Goal: Transaction & Acquisition: Purchase product/service

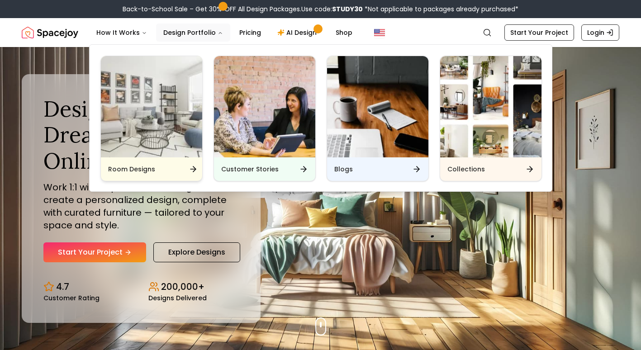
click at [156, 89] on img "Main" at bounding box center [151, 106] width 101 height 101
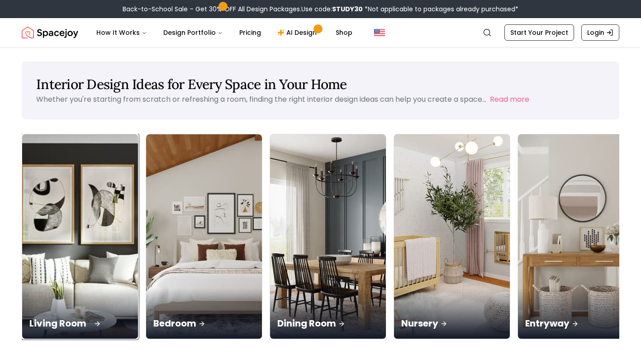
click at [58, 288] on div "Living Room" at bounding box center [80, 313] width 116 height 51
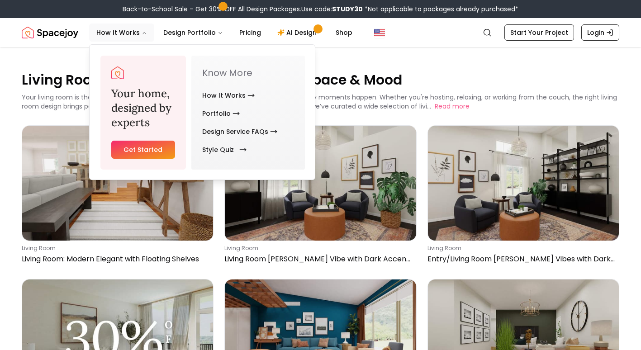
click at [216, 152] on link "Style Quiz" at bounding box center [222, 150] width 41 height 18
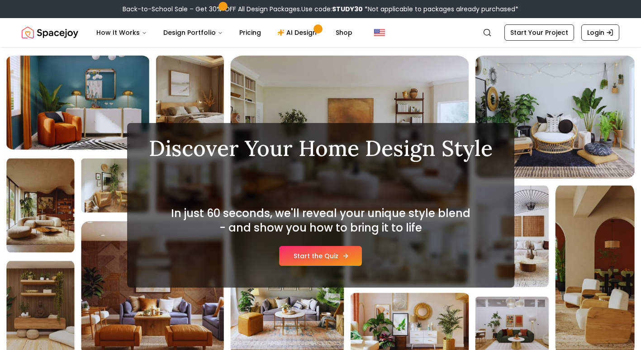
click at [317, 259] on link "Start the Quiz" at bounding box center [320, 256] width 83 height 20
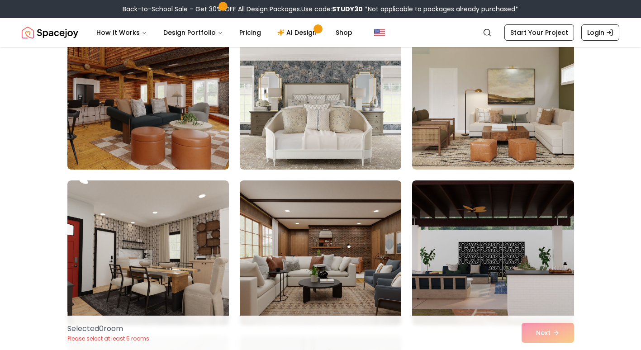
scroll to position [762, 0]
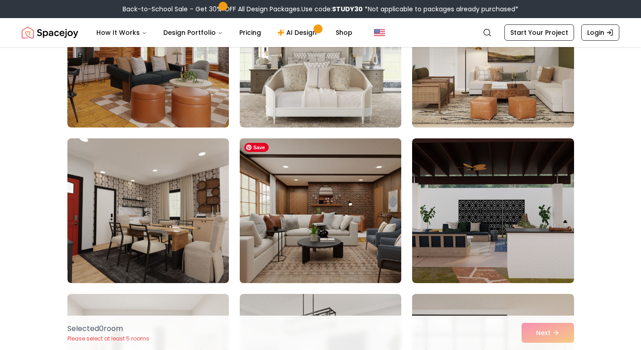
click at [339, 229] on img at bounding box center [321, 211] width 170 height 152
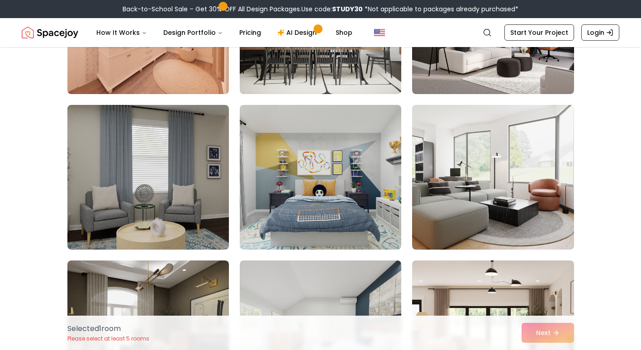
scroll to position [1280, 0]
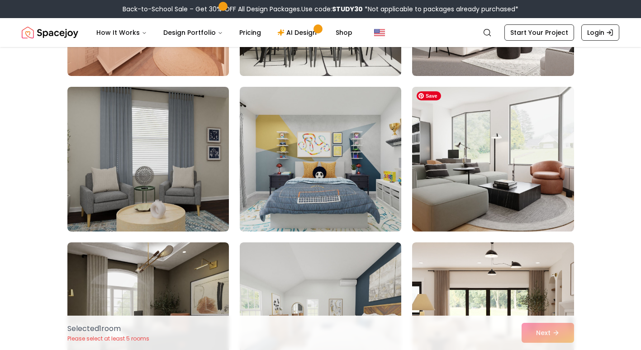
click at [524, 194] on img at bounding box center [493, 159] width 170 height 152
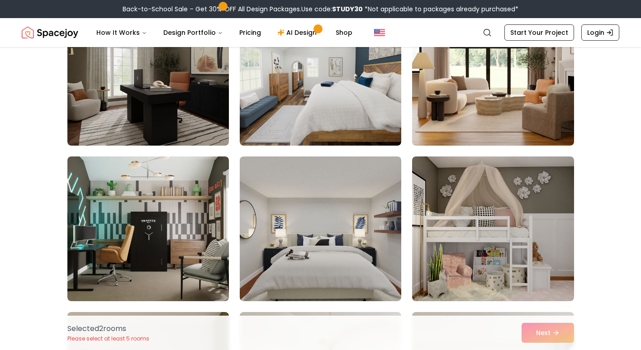
scroll to position [1555, 0]
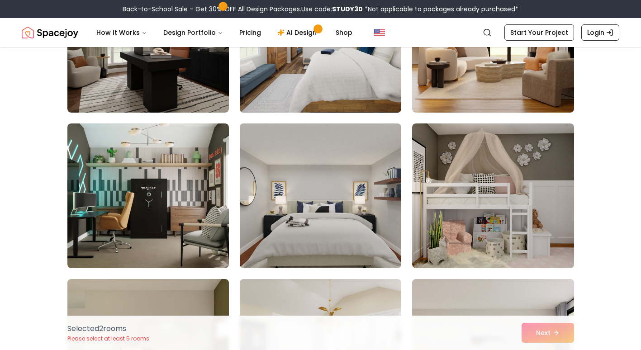
click at [312, 84] on img at bounding box center [321, 40] width 170 height 152
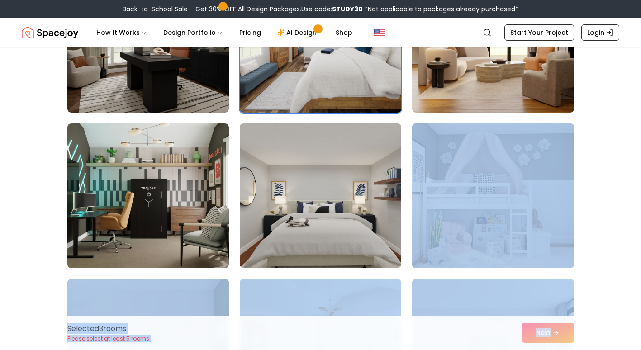
drag, startPoint x: 621, startPoint y: 332, endPoint x: 647, endPoint y: 230, distance: 105.5
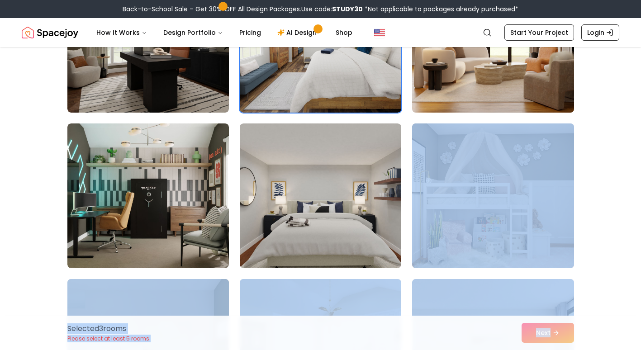
click at [491, 73] on img at bounding box center [493, 40] width 170 height 152
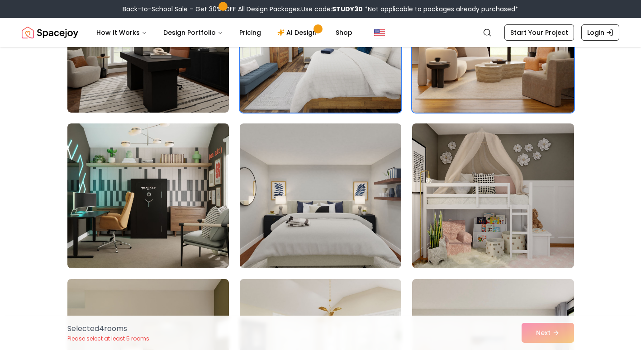
click at [640, 345] on div "Selected 4 room s Please select at least 5 rooms Next" at bounding box center [320, 333] width 641 height 34
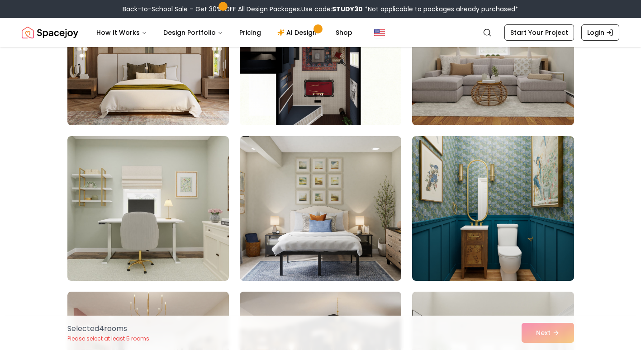
scroll to position [2655, 0]
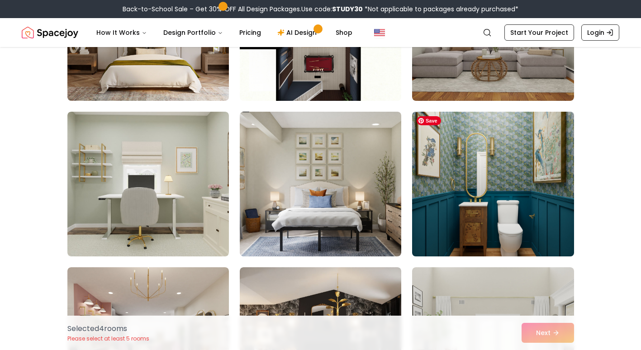
click at [543, 244] on img at bounding box center [493, 184] width 170 height 152
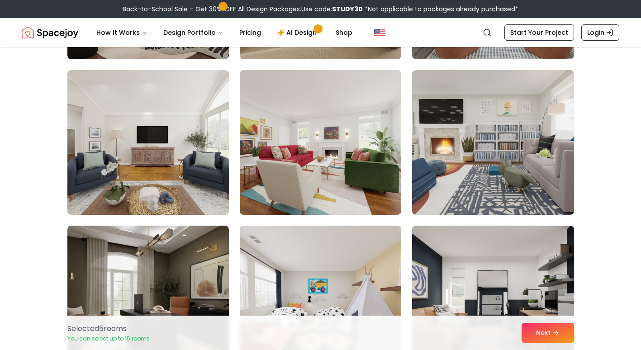
scroll to position [3104, 0]
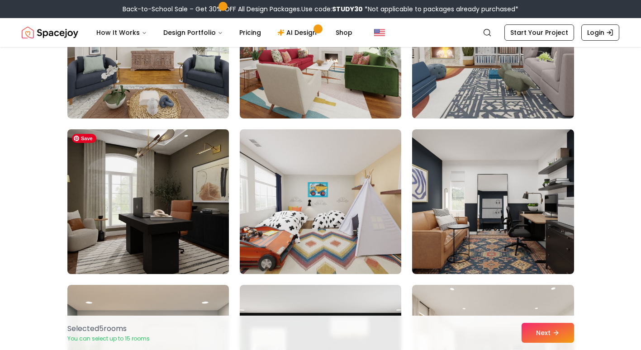
click at [119, 230] on img at bounding box center [148, 202] width 170 height 152
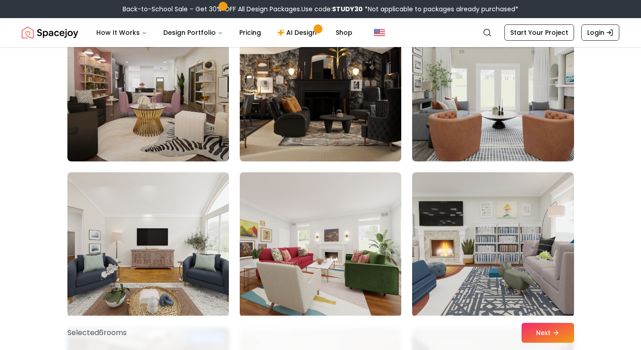
scroll to position [2905, 0]
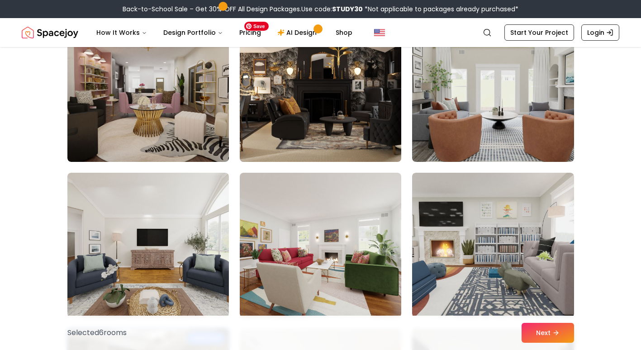
click at [314, 79] on img at bounding box center [321, 90] width 170 height 152
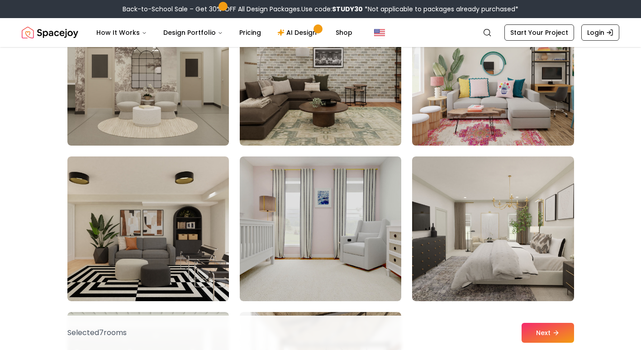
scroll to position [3894, 0]
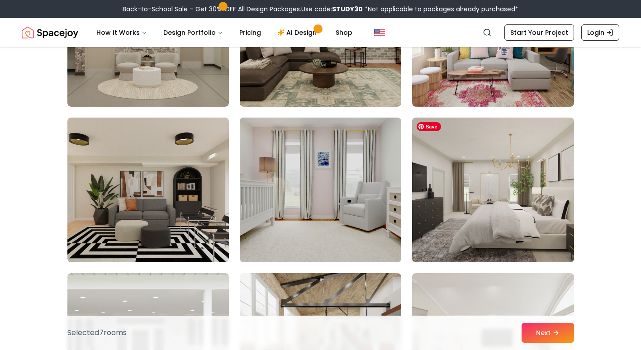
click at [478, 221] on img at bounding box center [493, 190] width 170 height 152
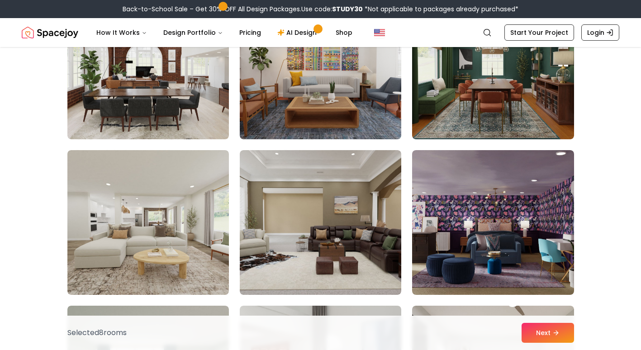
scroll to position [4843, 0]
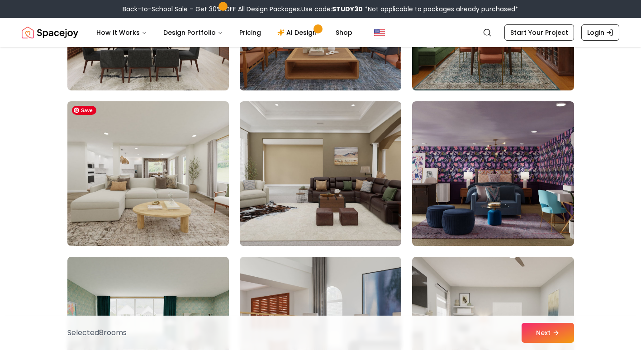
click at [118, 211] on img at bounding box center [148, 174] width 170 height 152
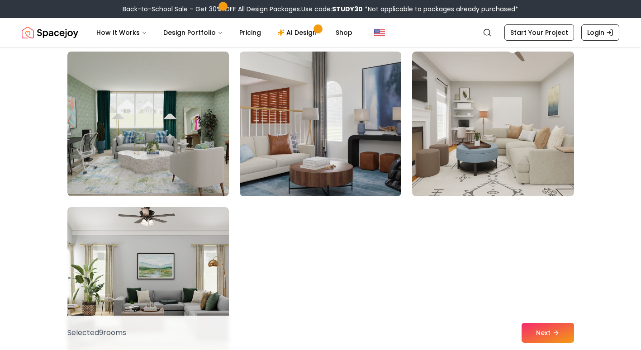
scroll to position [5121, 0]
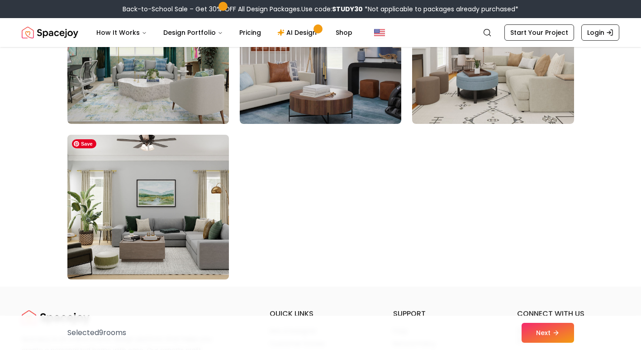
click at [145, 199] on img at bounding box center [148, 207] width 170 height 152
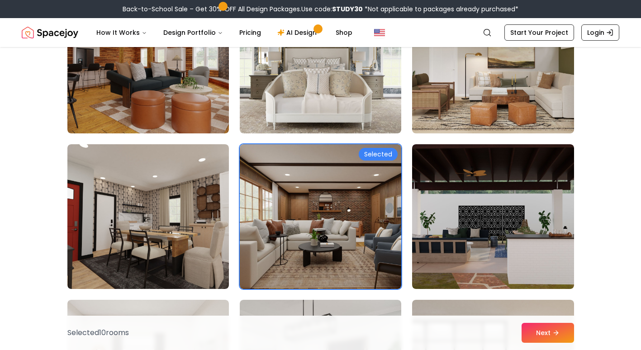
scroll to position [802, 0]
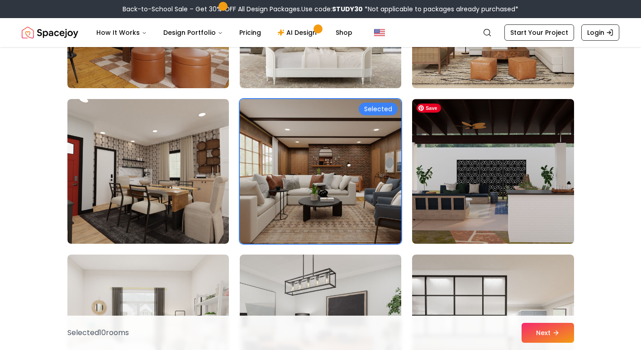
click at [465, 179] on img at bounding box center [493, 171] width 170 height 152
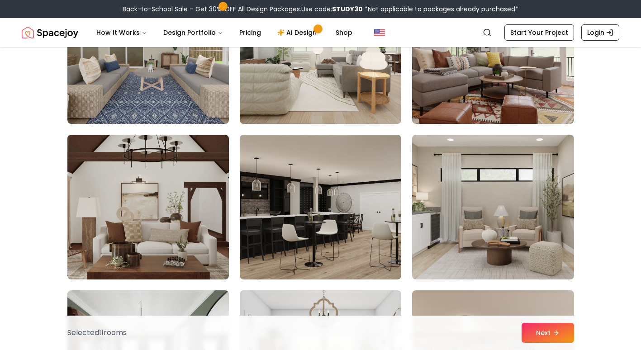
scroll to position [2046, 0]
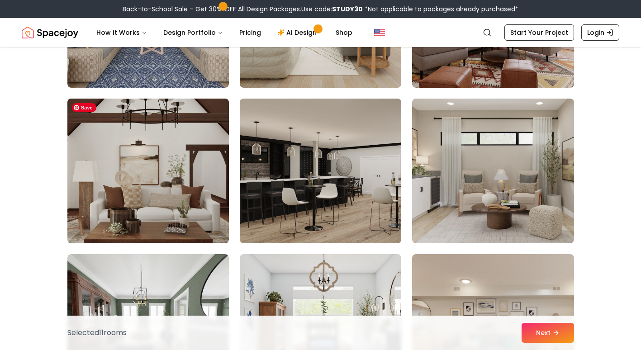
click at [191, 164] on img at bounding box center [148, 171] width 170 height 152
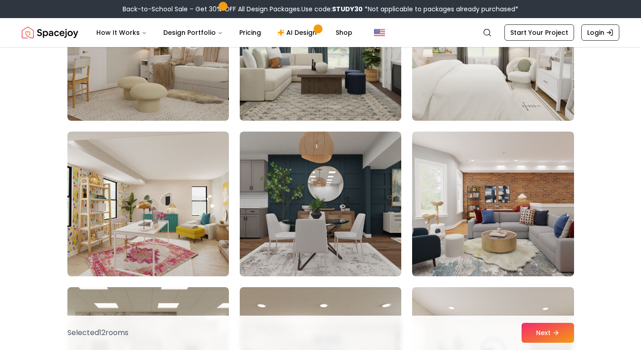
scroll to position [3605, 0]
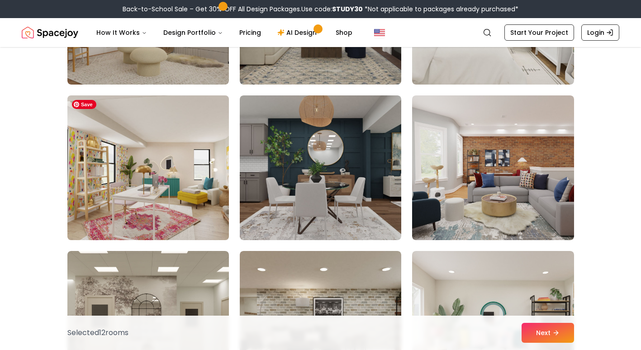
click at [119, 194] on img at bounding box center [148, 168] width 170 height 152
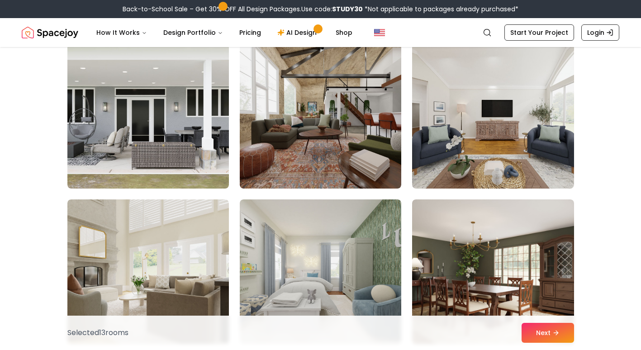
scroll to position [4078, 0]
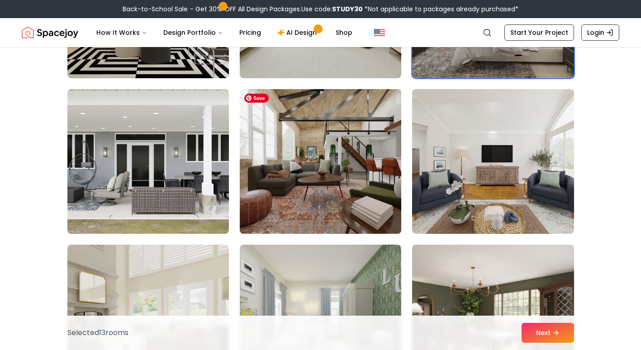
click at [296, 167] on img at bounding box center [321, 161] width 170 height 152
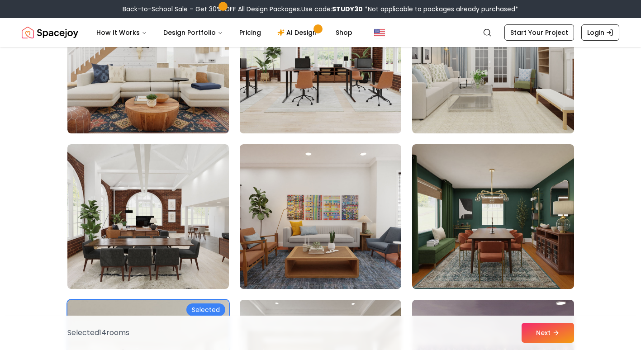
scroll to position [4657, 0]
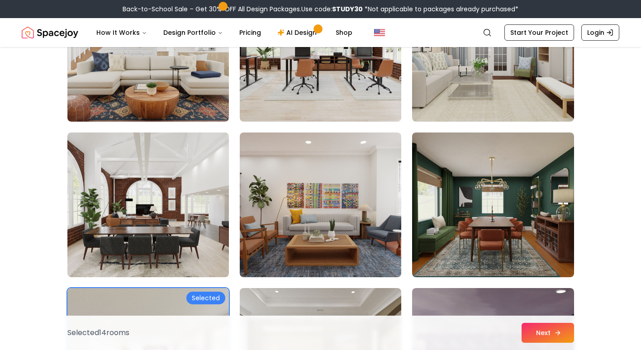
click at [536, 330] on button "Next" at bounding box center [547, 333] width 52 height 20
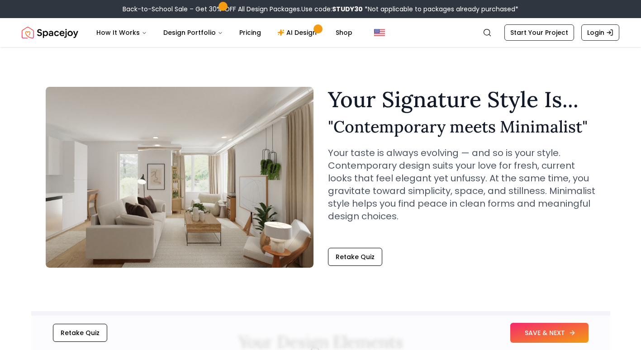
click at [537, 333] on button "SAVE & NEXT" at bounding box center [549, 333] width 78 height 20
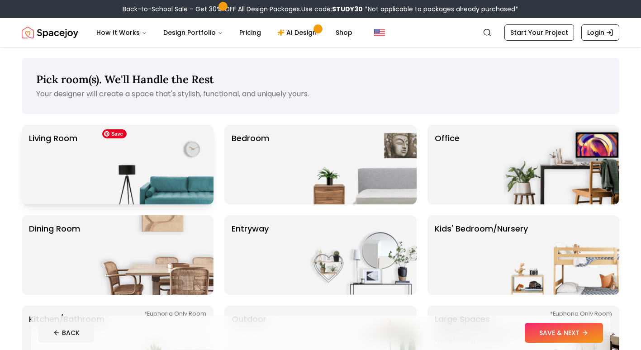
click at [151, 169] on img at bounding box center [156, 165] width 116 height 80
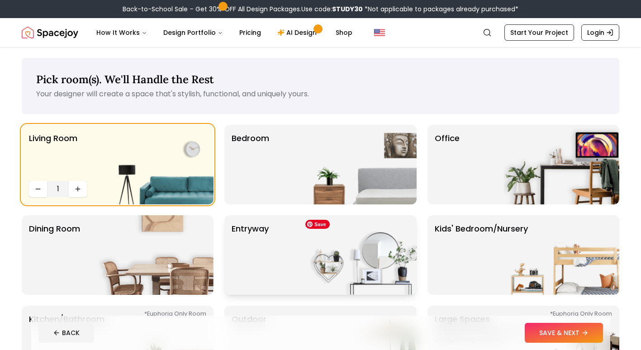
click at [326, 260] on img at bounding box center [359, 255] width 116 height 80
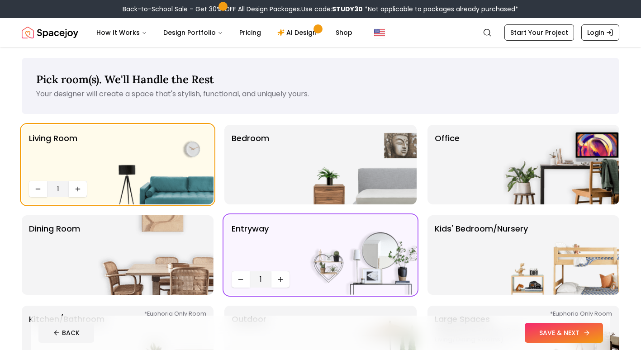
click at [553, 333] on button "SAVE & NEXT" at bounding box center [563, 333] width 78 height 20
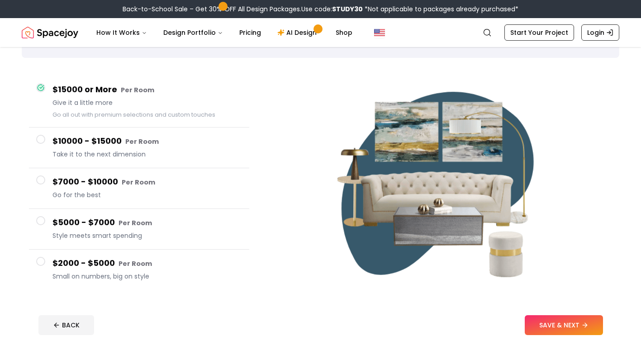
scroll to position [50, 0]
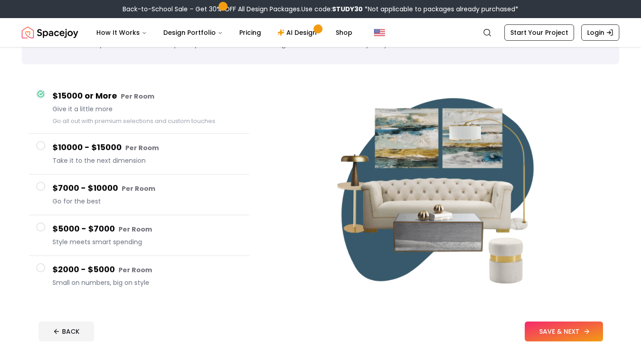
click at [555, 328] on button "SAVE & NEXT" at bounding box center [563, 331] width 78 height 20
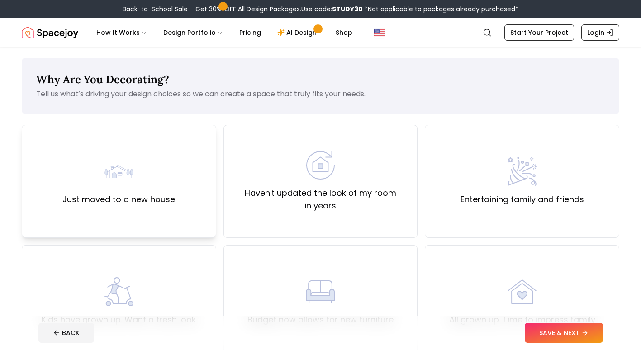
click at [107, 202] on label "Just moved to a new house" at bounding box center [118, 199] width 113 height 13
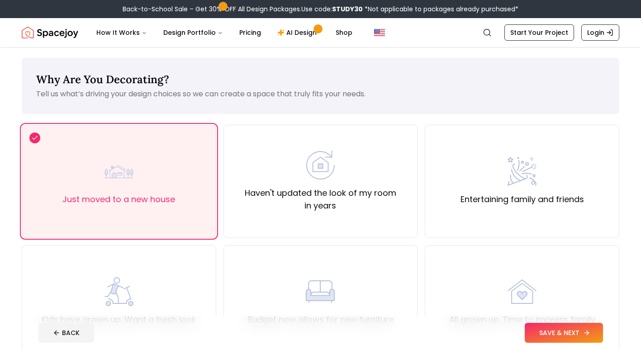
click at [570, 332] on button "SAVE & NEXT" at bounding box center [563, 333] width 78 height 20
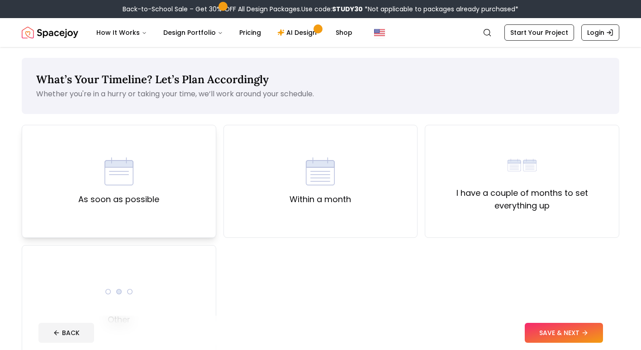
click at [150, 191] on div "As soon as possible" at bounding box center [118, 181] width 81 height 49
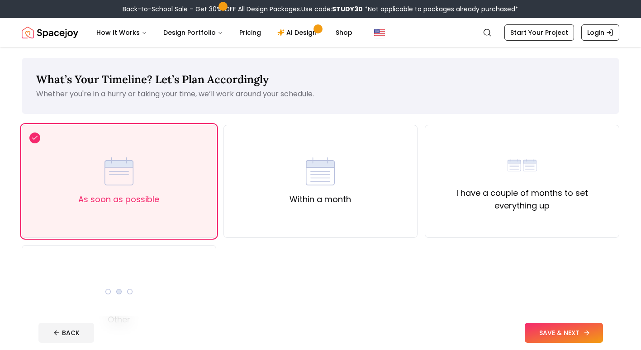
click at [562, 329] on button "SAVE & NEXT" at bounding box center [563, 333] width 78 height 20
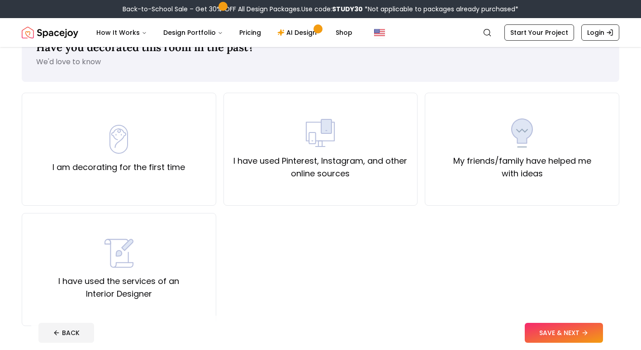
scroll to position [32, 0]
click at [102, 265] on div "I have used the services of an Interior Designer" at bounding box center [118, 269] width 179 height 61
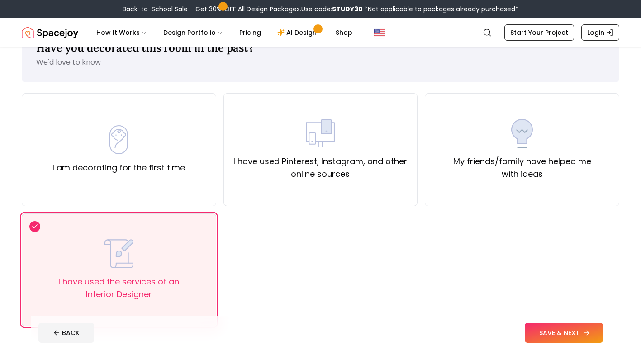
click at [565, 334] on button "SAVE & NEXT" at bounding box center [563, 333] width 78 height 20
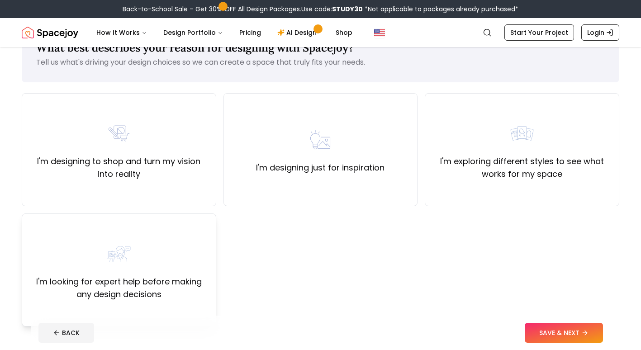
click at [122, 264] on img at bounding box center [118, 253] width 29 height 29
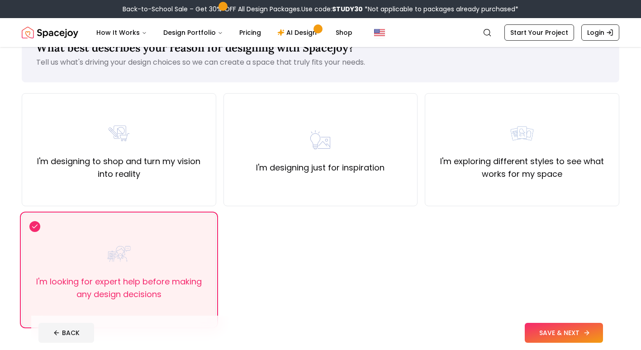
click at [542, 331] on button "SAVE & NEXT" at bounding box center [563, 333] width 78 height 20
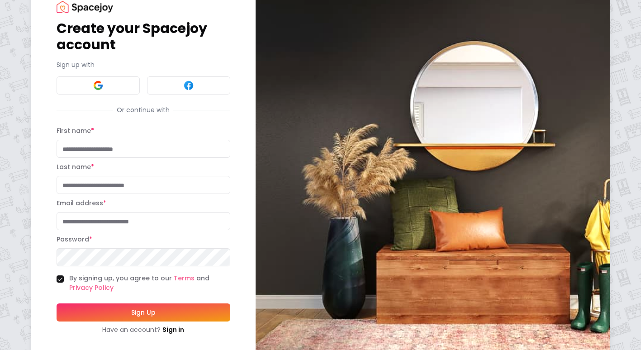
click at [81, 154] on input "First name *" at bounding box center [144, 149] width 174 height 18
click at [61, 143] on input "First name *" at bounding box center [144, 149] width 174 height 18
click at [66, 156] on input "First name *" at bounding box center [144, 149] width 174 height 18
type input "*******"
type input "****"
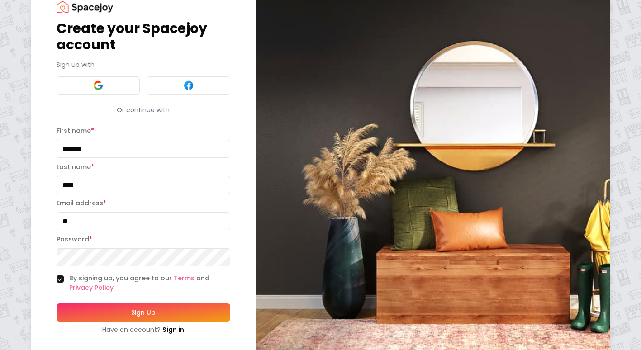
type input "**********"
click at [130, 317] on button "Sign Up" at bounding box center [144, 312] width 174 height 18
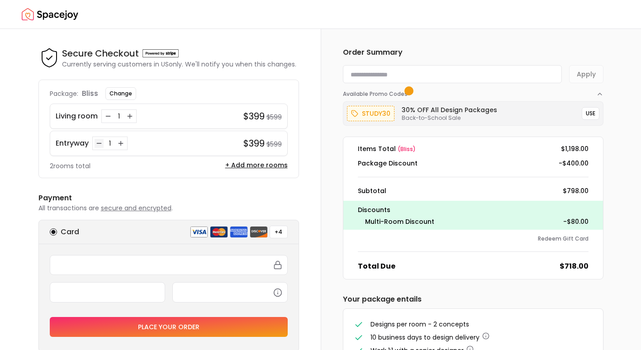
click at [99, 145] on icon "Decrease quantity for Entryway" at bounding box center [98, 143] width 7 height 7
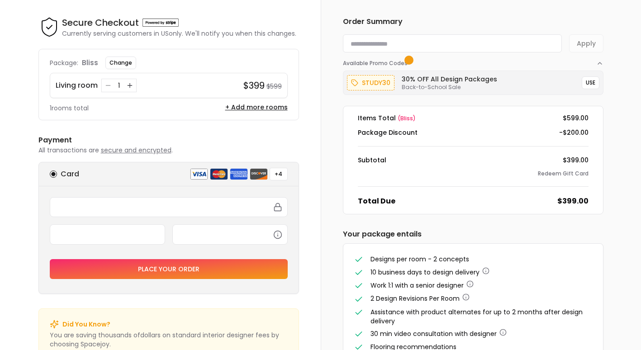
scroll to position [73, 0]
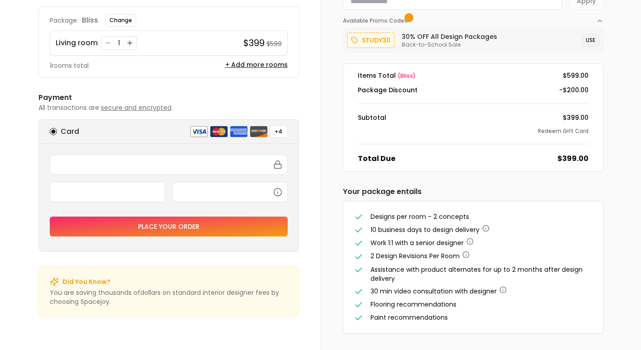
click at [585, 38] on button "USE" at bounding box center [590, 40] width 18 height 13
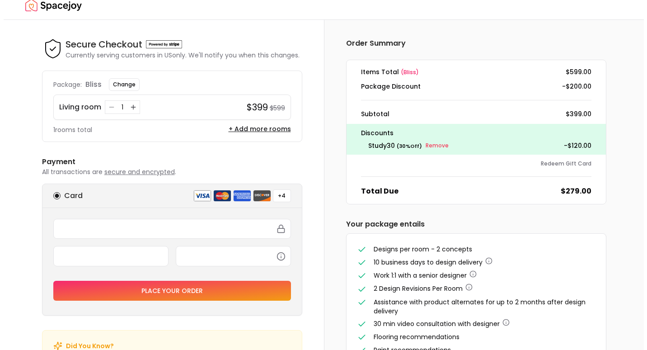
scroll to position [0, 0]
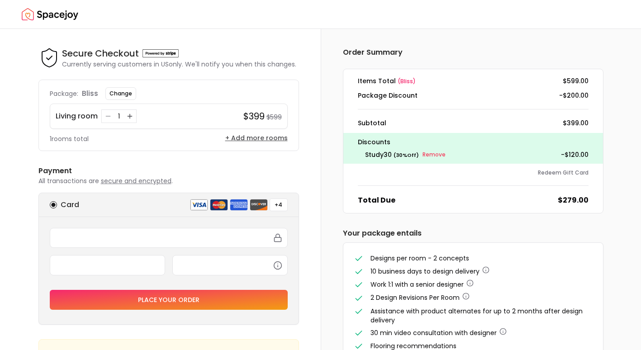
click at [252, 138] on button "+ Add more rooms" at bounding box center [256, 137] width 62 height 9
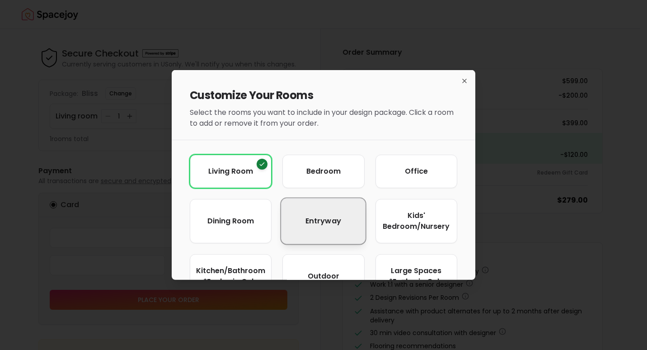
click at [306, 227] on button "entryway" at bounding box center [324, 221] width 85 height 46
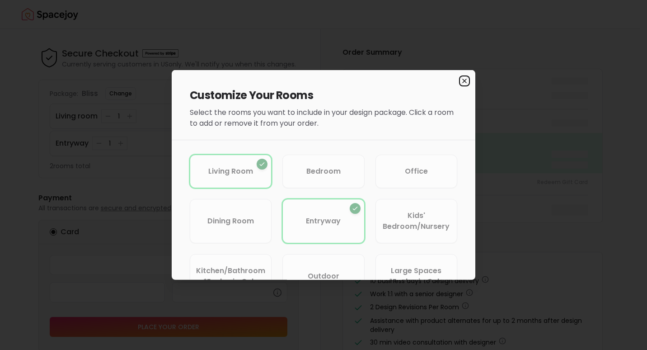
click at [461, 81] on icon "button" at bounding box center [464, 80] width 7 height 7
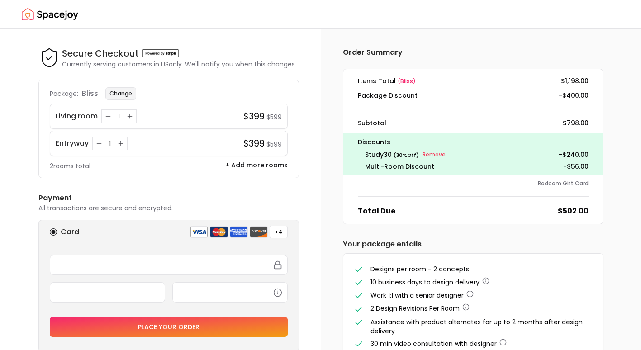
click at [119, 92] on button "Change" at bounding box center [120, 93] width 31 height 13
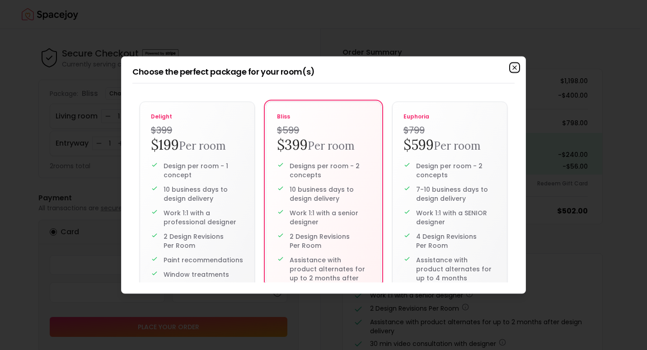
click at [513, 69] on icon "button" at bounding box center [514, 67] width 7 height 7
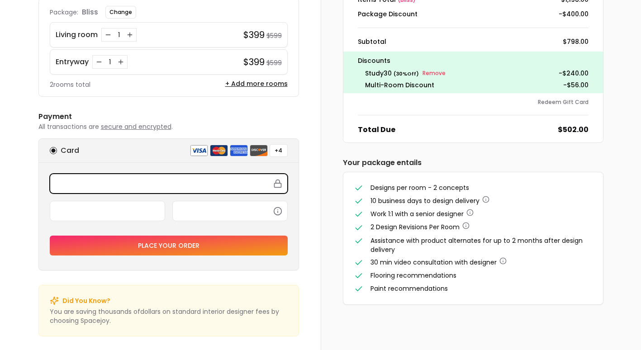
scroll to position [86, 0]
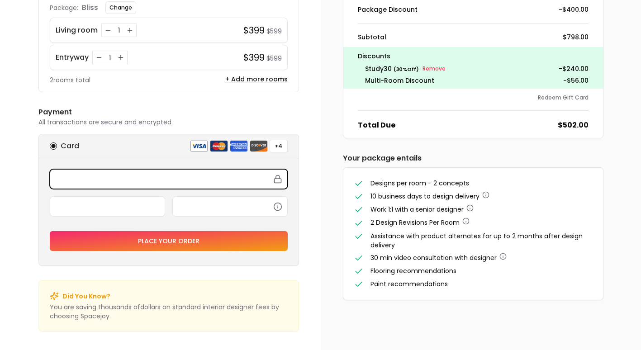
click at [243, 173] on div at bounding box center [169, 179] width 238 height 20
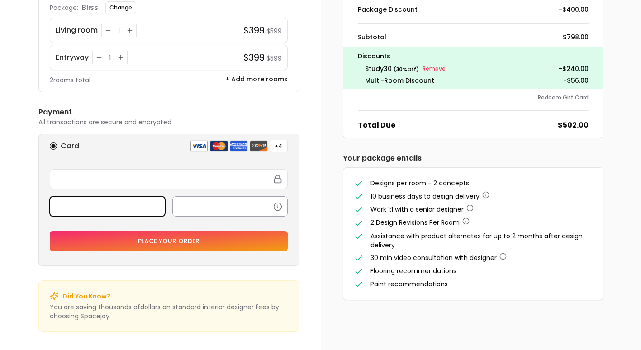
click at [203, 212] on div at bounding box center [229, 206] width 115 height 20
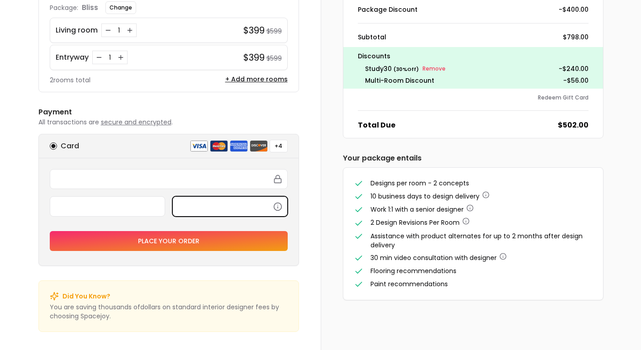
click at [195, 240] on button "Place your order" at bounding box center [169, 241] width 238 height 20
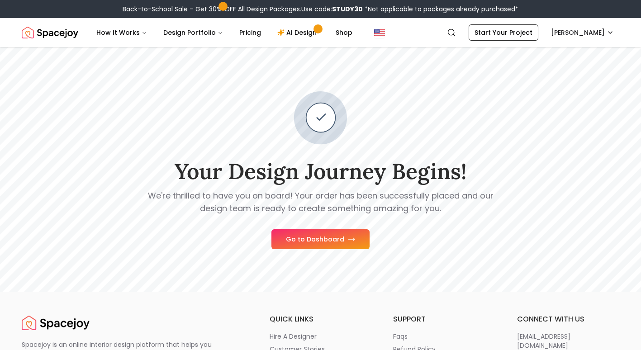
click at [308, 239] on button "Go to Dashboard" at bounding box center [320, 239] width 98 height 20
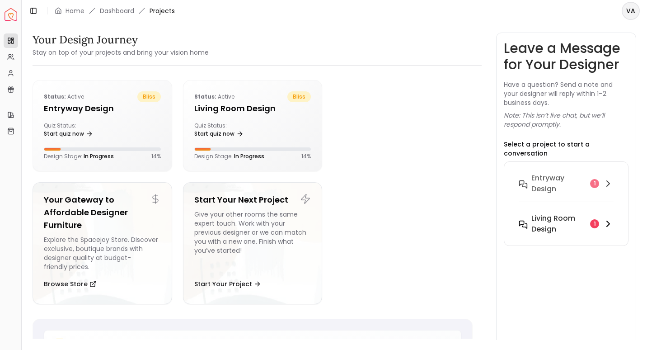
click at [537, 217] on h6 "Living Room design" at bounding box center [559, 224] width 55 height 22
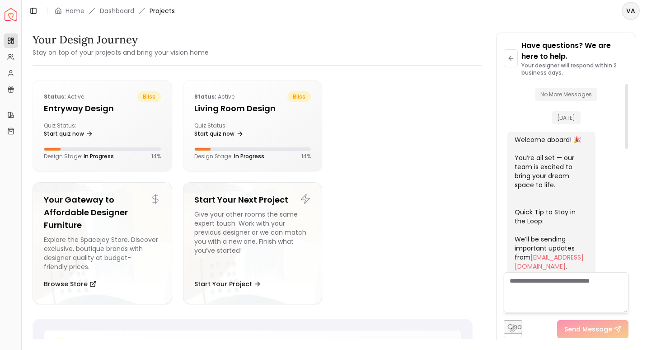
drag, startPoint x: 625, startPoint y: 225, endPoint x: 631, endPoint y: 103, distance: 121.7
click at [628, 103] on div at bounding box center [626, 116] width 3 height 65
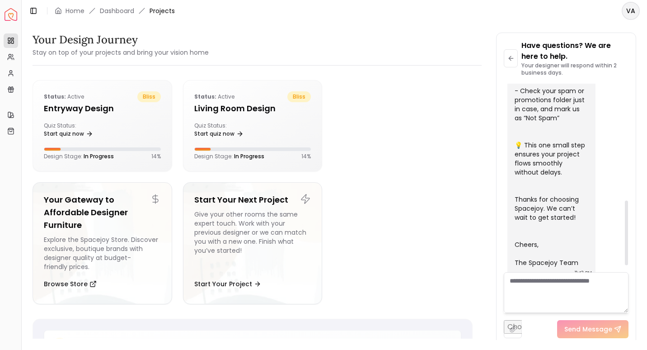
scroll to position [358, 0]
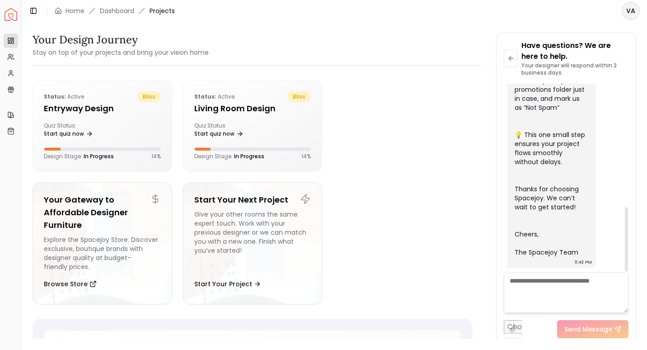
drag, startPoint x: 627, startPoint y: 136, endPoint x: 604, endPoint y: 274, distance: 140.7
click at [625, 272] on div at bounding box center [626, 239] width 3 height 65
click at [7, 59] on icon at bounding box center [10, 56] width 7 height 7
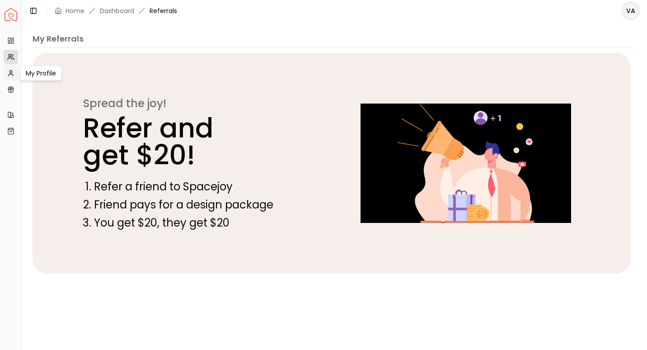
click at [9, 78] on link "My Profile" at bounding box center [11, 73] width 14 height 14
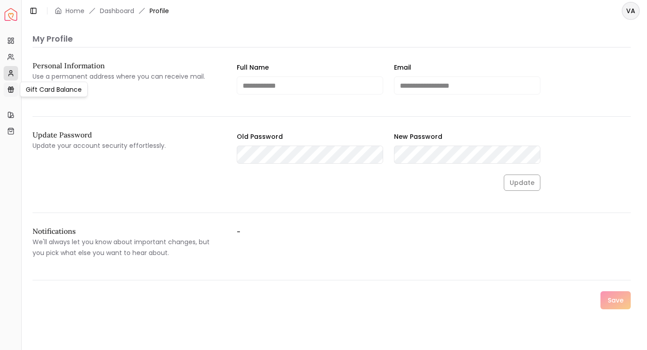
click at [12, 88] on rect at bounding box center [10, 88] width 5 height 1
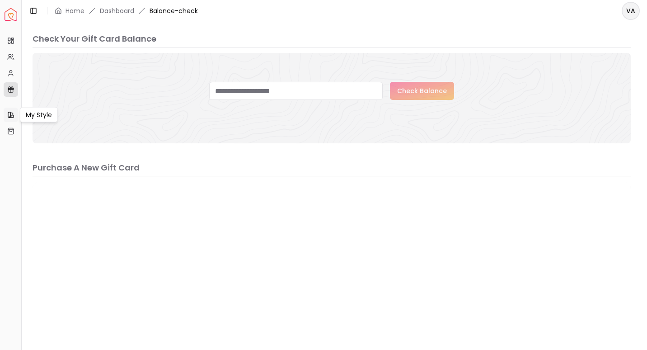
click at [12, 115] on icon at bounding box center [11, 115] width 3 height 5
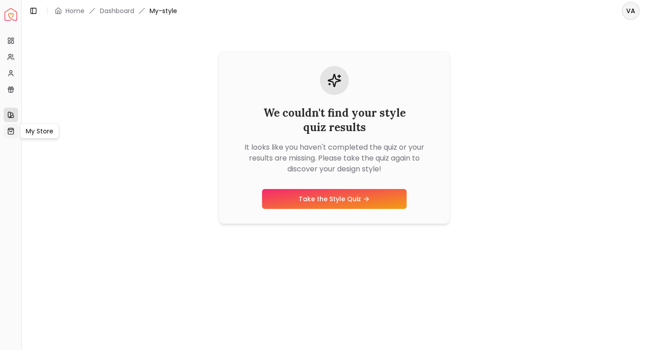
click at [10, 132] on icon at bounding box center [10, 131] width 7 height 7
click at [12, 15] on img "Spacejoy" at bounding box center [11, 14] width 13 height 13
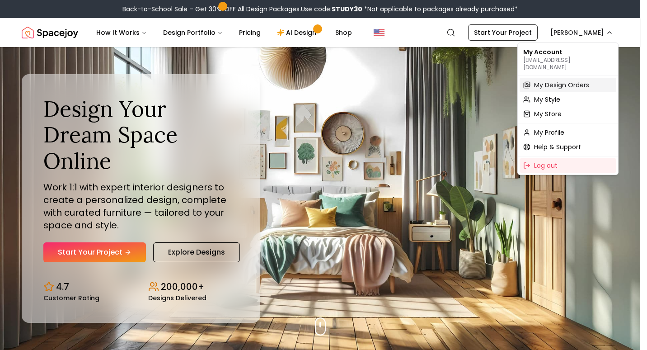
click at [546, 80] on span "My Design Orders" at bounding box center [561, 84] width 55 height 9
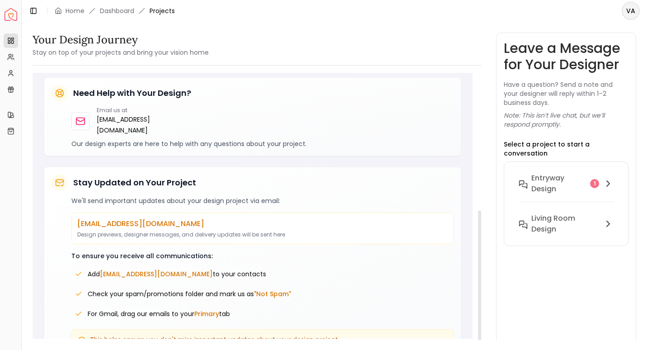
scroll to position [273, 0]
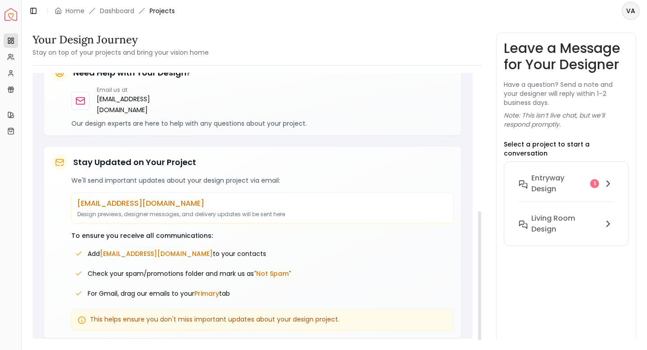
drag, startPoint x: 480, startPoint y: 126, endPoint x: 477, endPoint y: 290, distance: 163.7
click at [478, 290] on div at bounding box center [479, 278] width 3 height 134
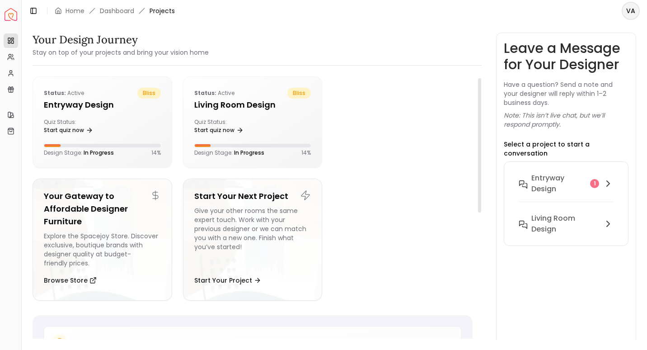
scroll to position [0, 0]
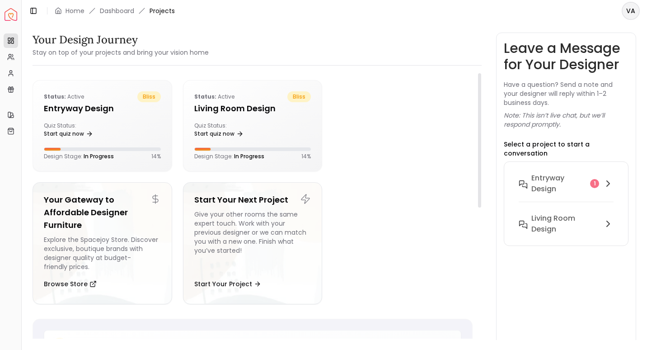
drag, startPoint x: 480, startPoint y: 231, endPoint x: 488, endPoint y: 82, distance: 148.5
click at [482, 82] on div at bounding box center [479, 140] width 3 height 134
click at [72, 118] on div "Status: active bliss entryway design Quiz Status: Start quiz now Design Stage: …" at bounding box center [102, 125] width 139 height 90
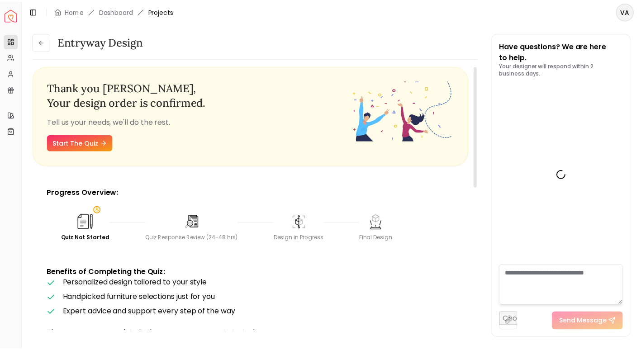
scroll to position [352, 0]
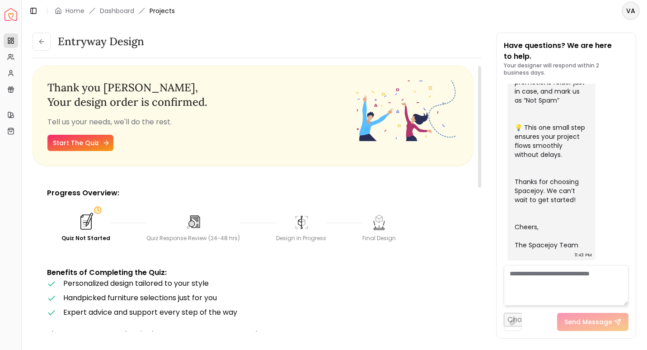
click at [76, 146] on link "Start The Quiz" at bounding box center [80, 143] width 66 height 16
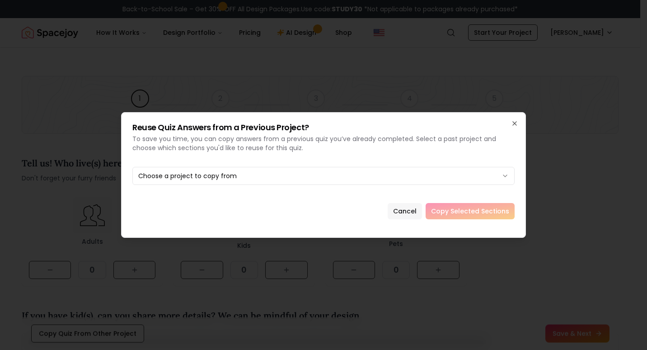
click at [406, 210] on button "Cancel" at bounding box center [405, 211] width 34 height 16
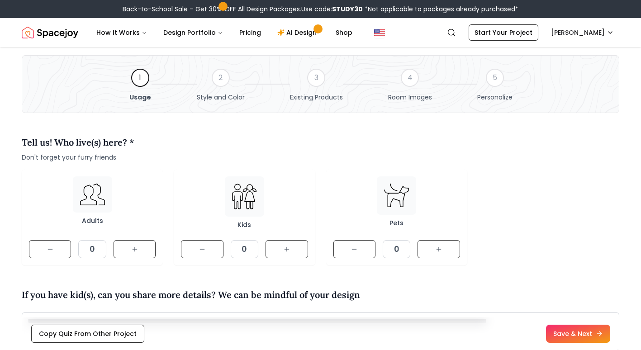
scroll to position [78, 0]
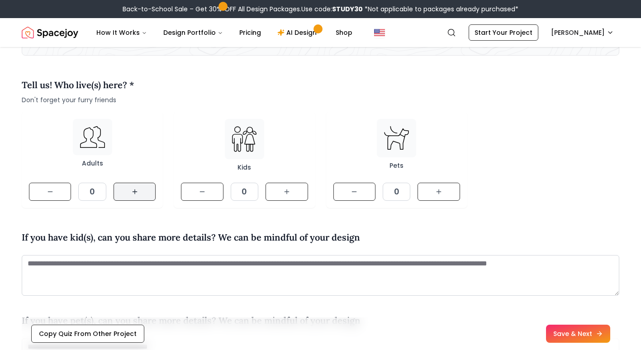
click at [132, 196] on button at bounding box center [134, 192] width 42 height 18
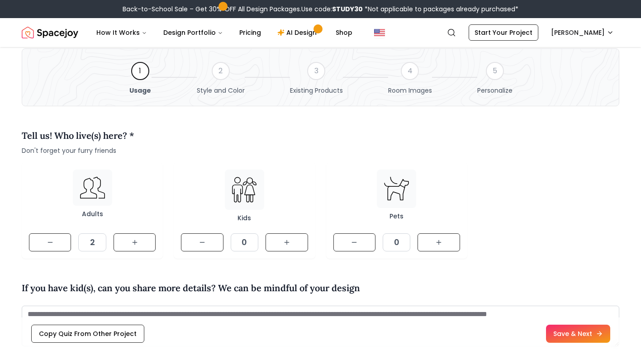
scroll to position [0, 0]
